Goal: Navigation & Orientation: Find specific page/section

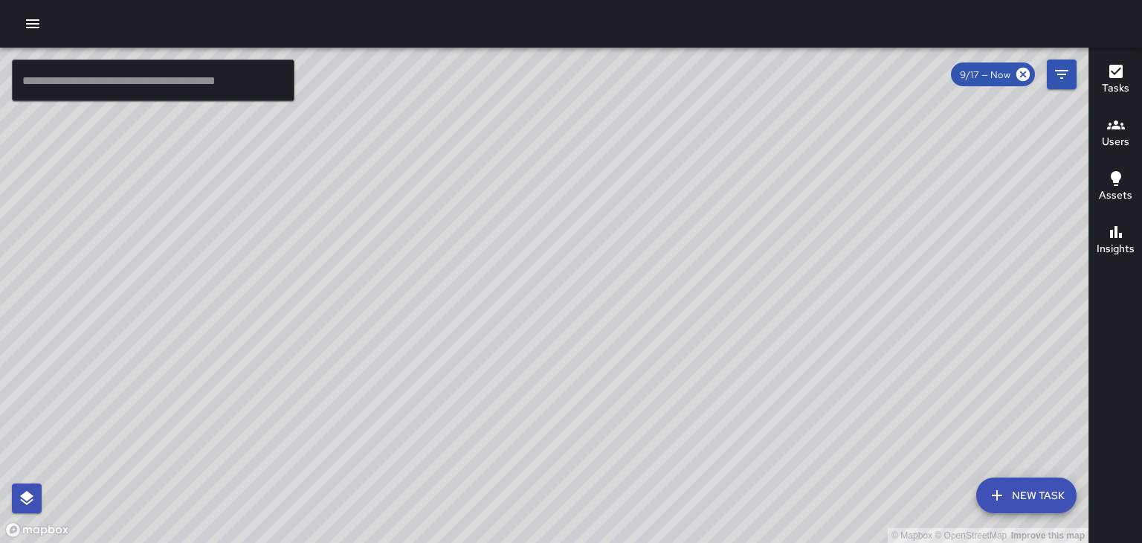
click at [35, 31] on icon "button" at bounding box center [33, 24] width 18 height 18
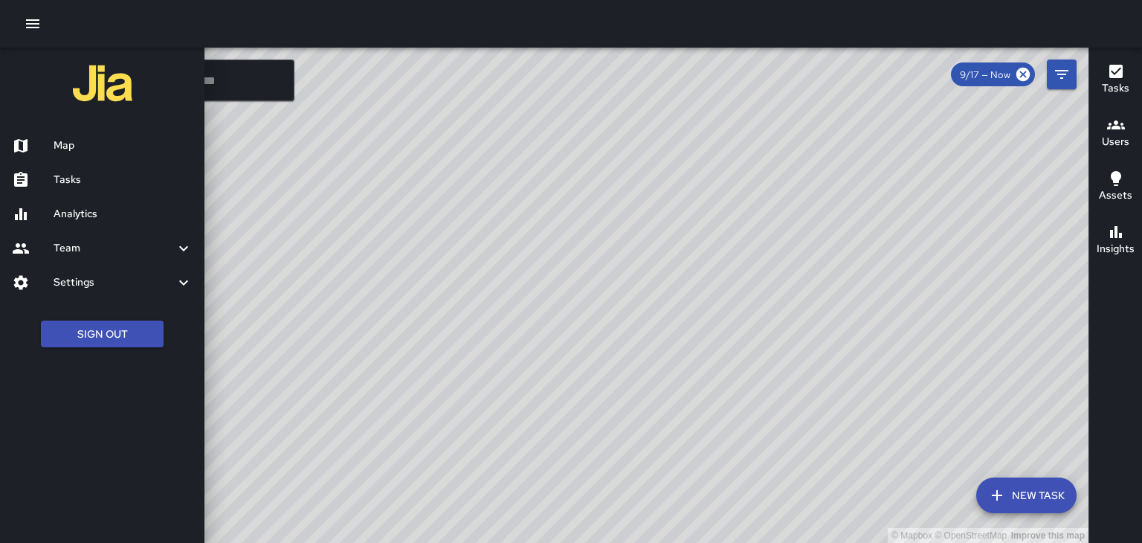
click at [75, 179] on h6 "Tasks" at bounding box center [123, 180] width 139 height 16
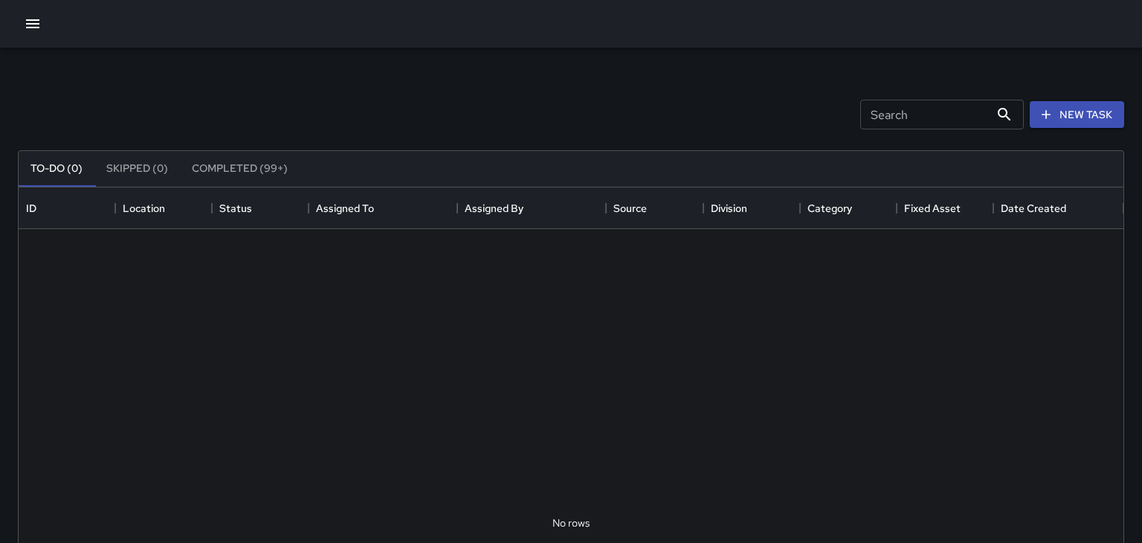
scroll to position [630, 1105]
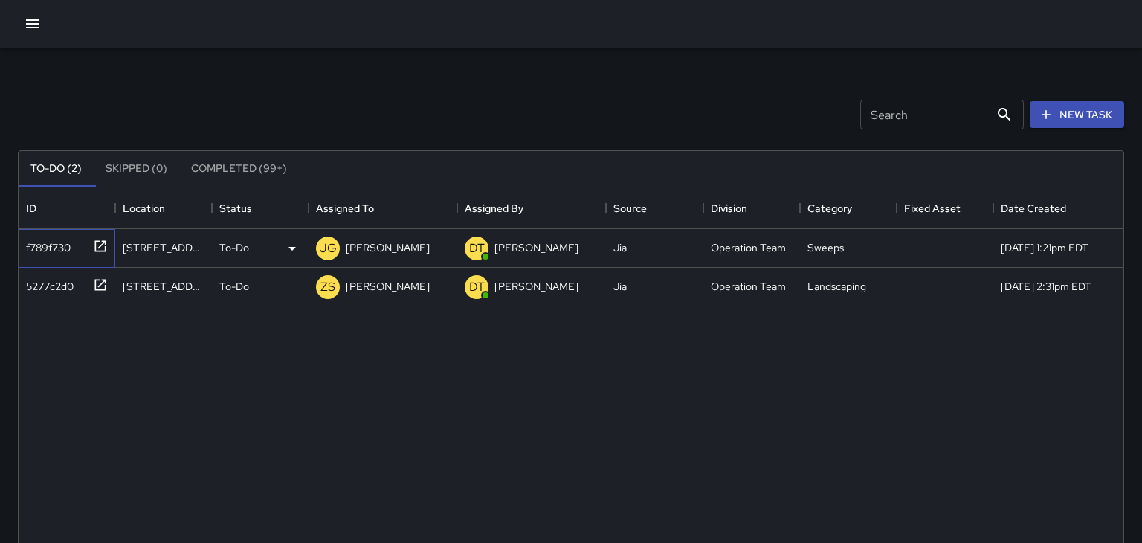
click at [95, 249] on icon at bounding box center [100, 245] width 11 height 11
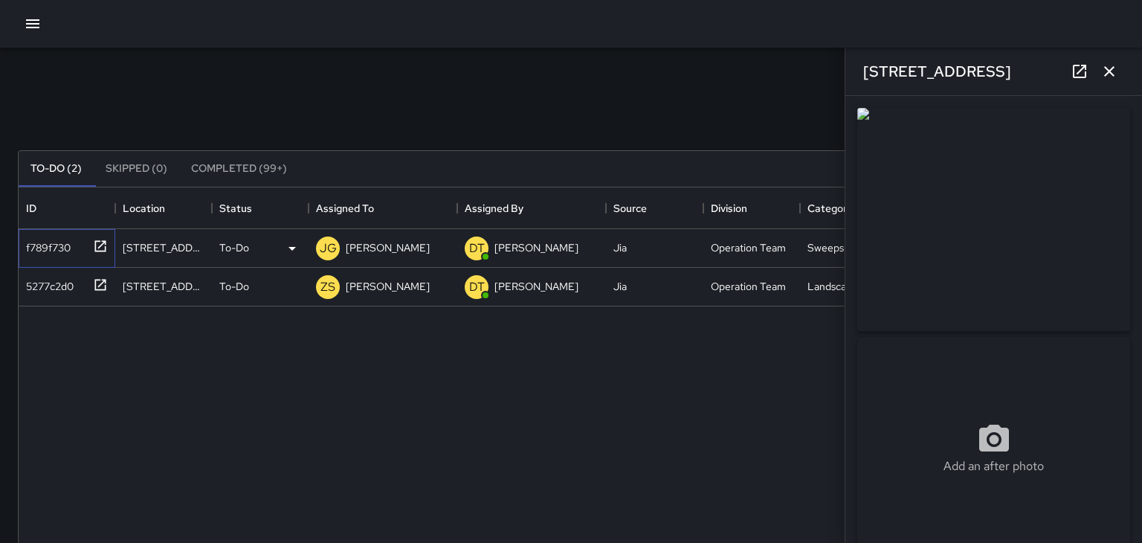
type input "**********"
click at [36, 24] on icon "button" at bounding box center [32, 23] width 13 height 9
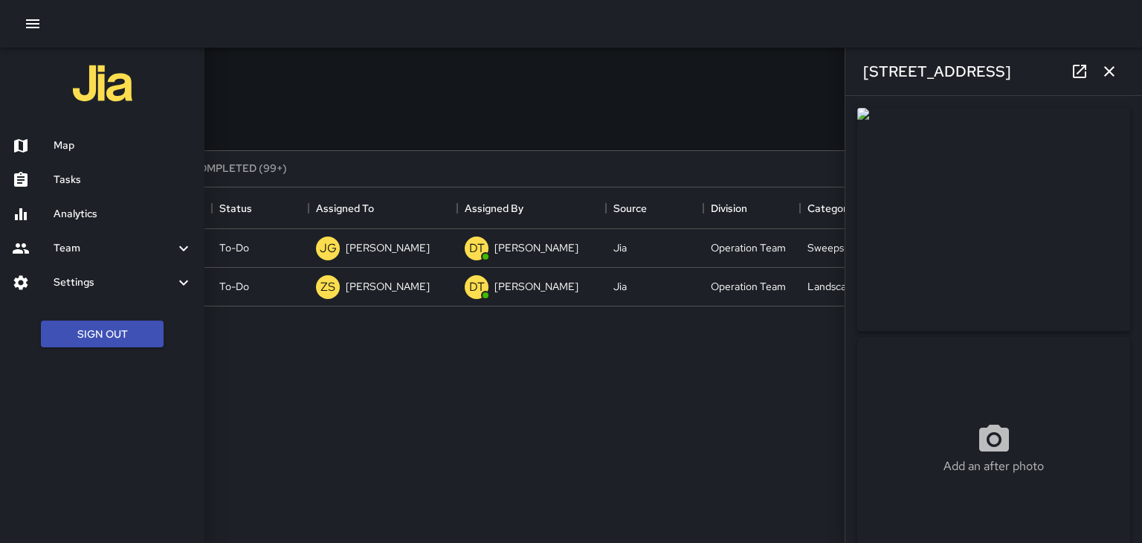
click at [65, 157] on div "Map" at bounding box center [102, 146] width 205 height 34
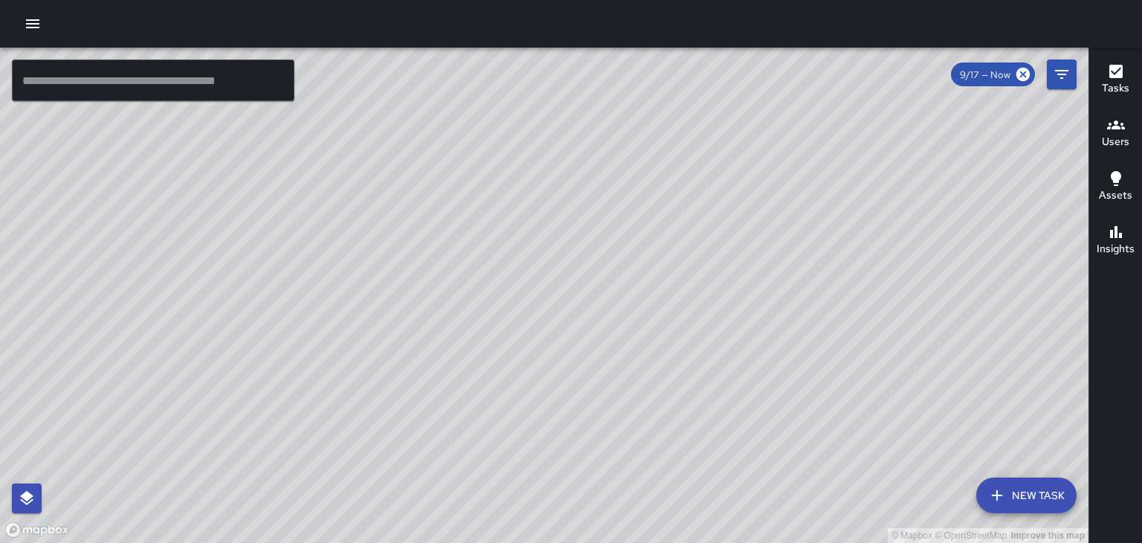
click at [29, 22] on icon "button" at bounding box center [33, 24] width 18 height 18
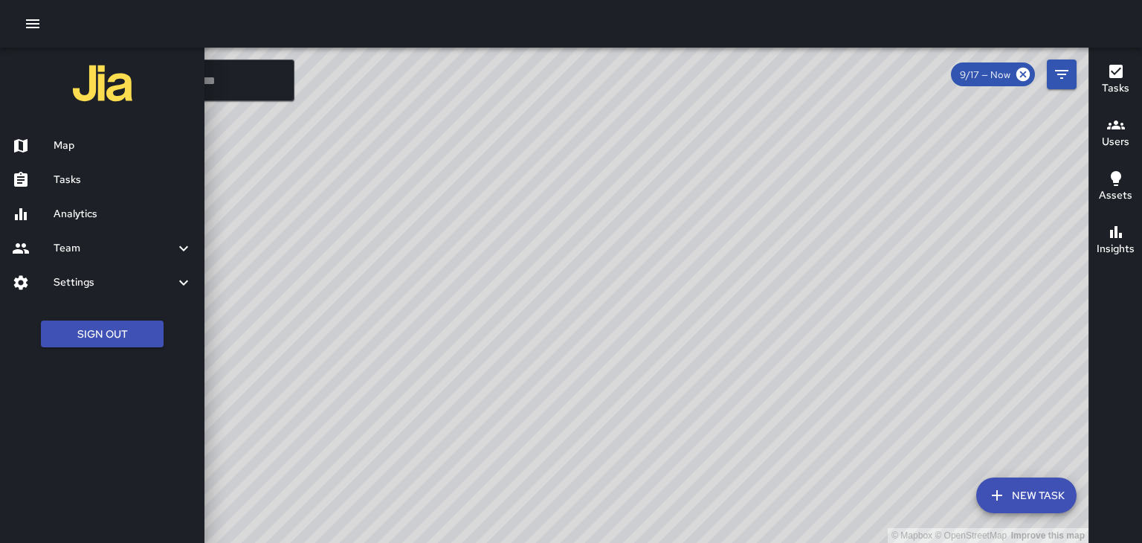
click at [54, 138] on h6 "Map" at bounding box center [123, 146] width 139 height 16
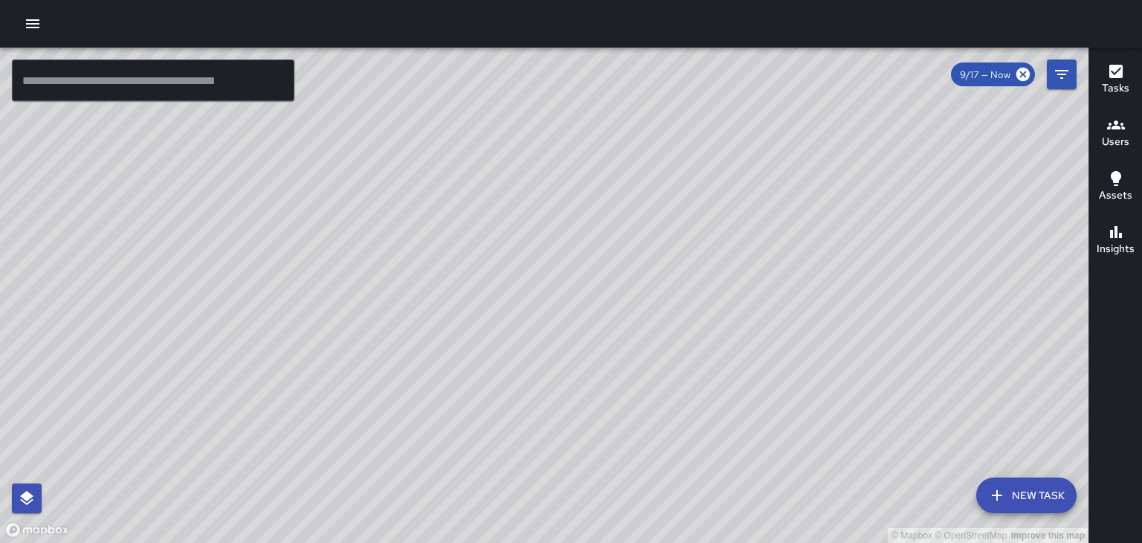
click at [28, 28] on icon "button" at bounding box center [32, 23] width 13 height 9
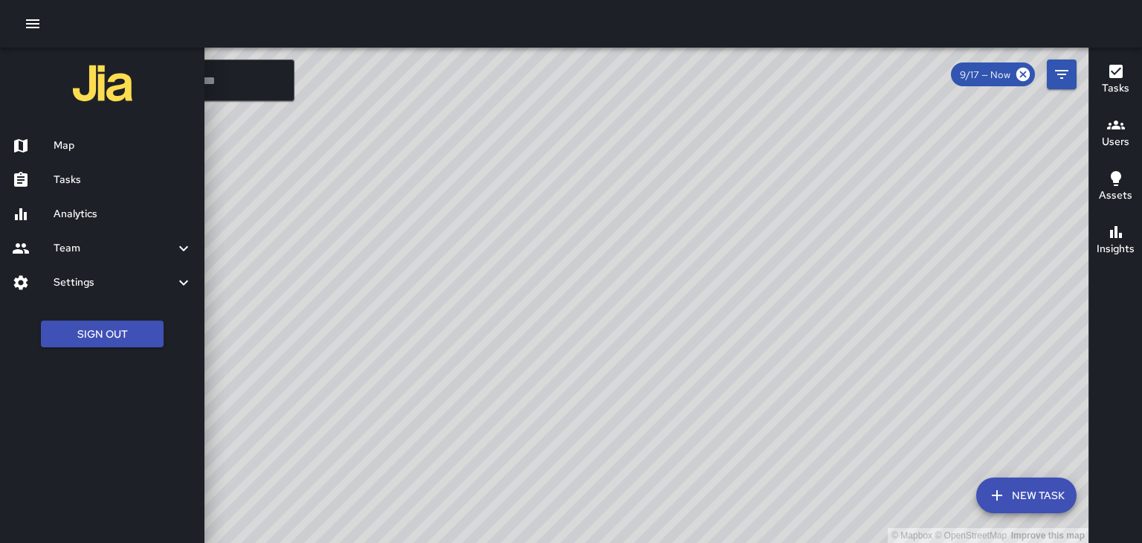
click at [66, 179] on h6 "Tasks" at bounding box center [123, 180] width 139 height 16
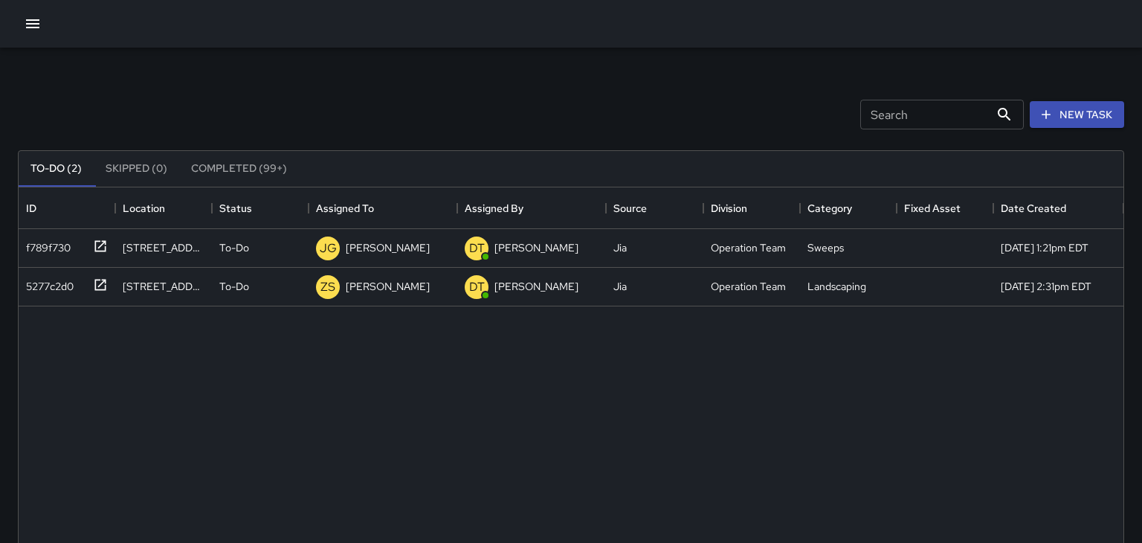
scroll to position [630, 1105]
click at [170, 252] on div "[STREET_ADDRESS]" at bounding box center [164, 247] width 82 height 15
click at [100, 247] on icon at bounding box center [100, 245] width 11 height 11
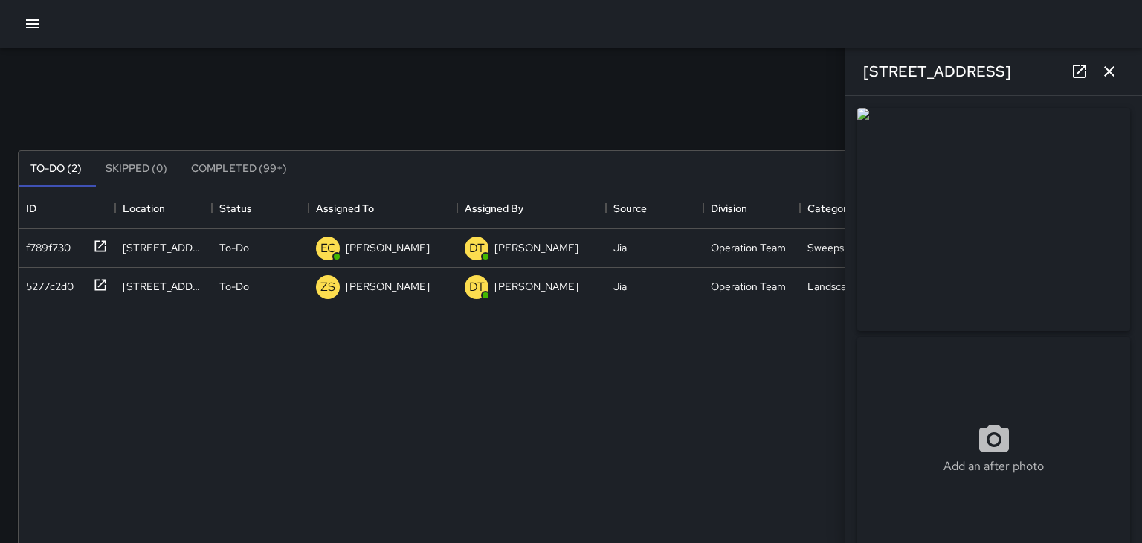
click at [31, 26] on icon "button" at bounding box center [33, 24] width 18 height 18
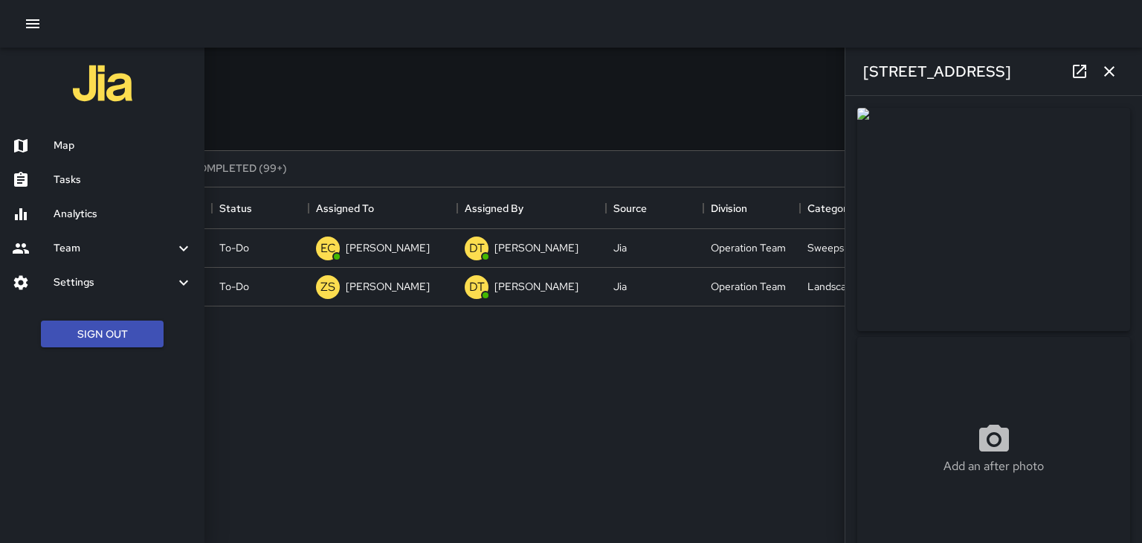
click at [61, 147] on h6 "Map" at bounding box center [123, 146] width 139 height 16
